Goal: Transaction & Acquisition: Subscribe to service/newsletter

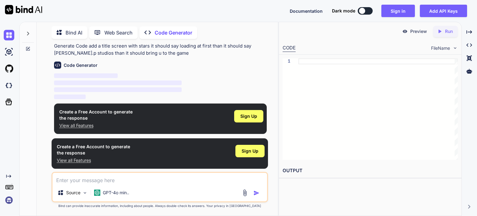
scroll to position [17, 0]
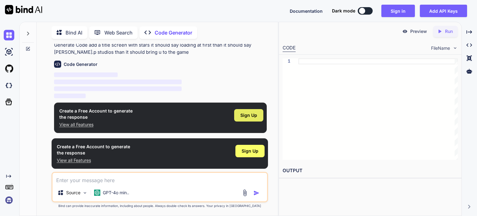
click at [239, 114] on div "Sign Up" at bounding box center [248, 115] width 29 height 12
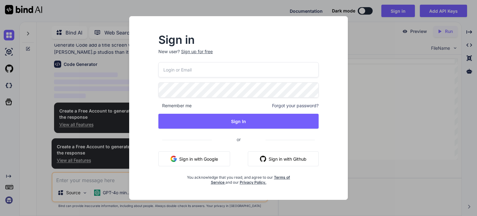
click at [186, 108] on span "Remember me" at bounding box center [174, 106] width 33 height 6
type textarea "x"
click at [220, 71] on input "email" at bounding box center [238, 69] width 160 height 15
click at [189, 50] on div "Sign up for free" at bounding box center [197, 51] width 32 height 6
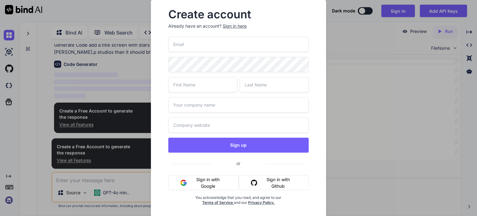
click at [195, 51] on input "email" at bounding box center [238, 44] width 140 height 15
type input "j"
type input "[EMAIL_ADDRESS][DOMAIN_NAME]"
click at [187, 89] on input "text" at bounding box center [202, 84] width 69 height 15
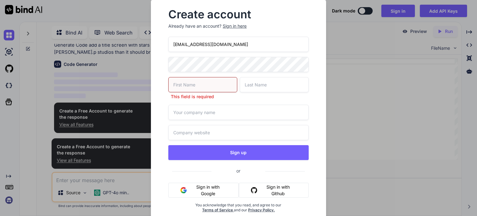
click at [200, 95] on p "This field is required" at bounding box center [202, 97] width 69 height 6
click at [196, 87] on input "text" at bounding box center [202, 84] width 69 height 15
type input "daddy"
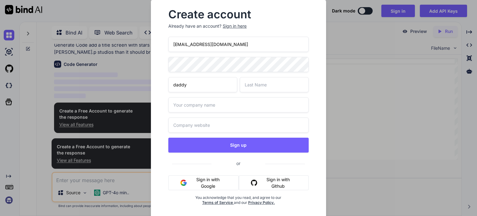
click at [259, 84] on input "text" at bounding box center [274, 84] width 69 height 15
type input "cones"
click at [234, 111] on input "text" at bounding box center [238, 104] width 140 height 15
type input "j"
type input "[PERSON_NAME].p studios"
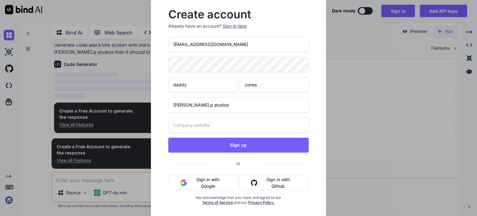
click at [236, 129] on input "text" at bounding box center [238, 124] width 140 height 15
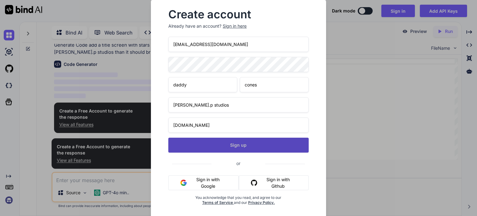
type input "[DOMAIN_NAME]"
click at [246, 148] on button "Sign up" at bounding box center [238, 145] width 140 height 15
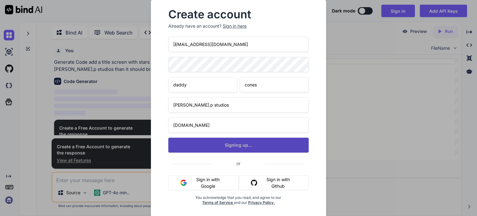
type textarea "x"
